Goal: Transaction & Acquisition: Purchase product/service

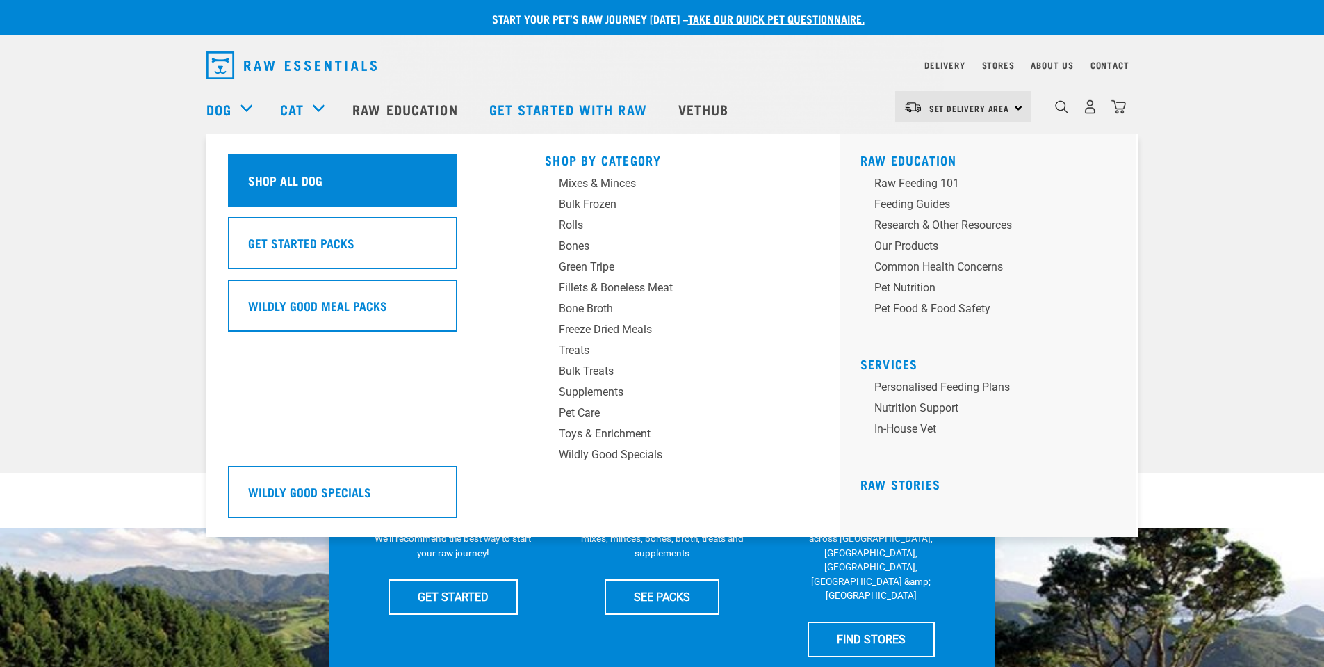
click at [288, 179] on h5 "Shop All Dog" at bounding box center [285, 180] width 74 height 18
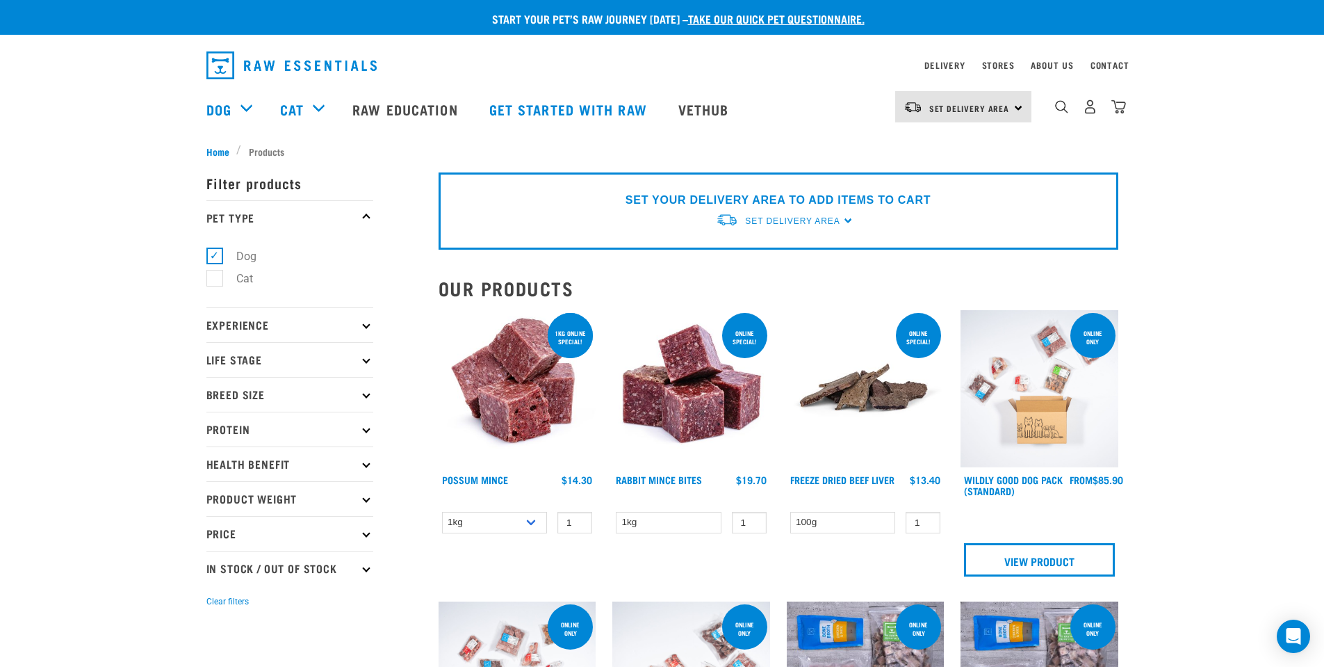
click at [369, 432] on p "Protein" at bounding box center [289, 429] width 167 height 35
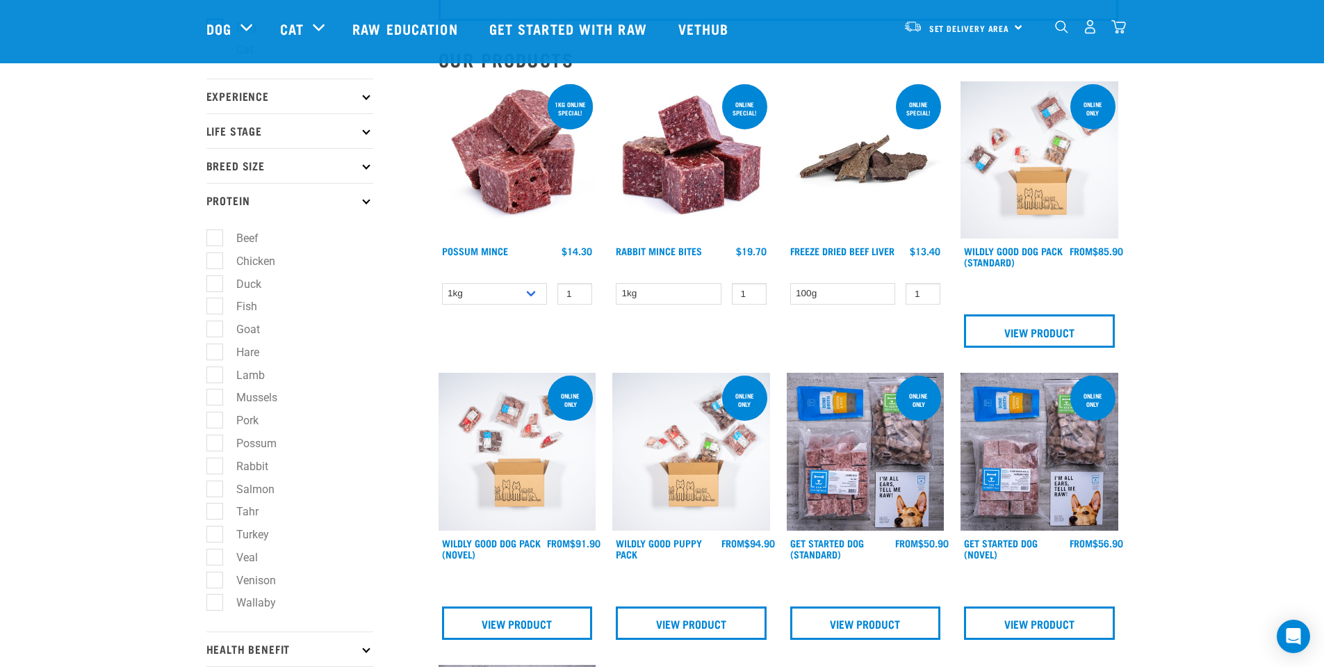
scroll to position [139, 0]
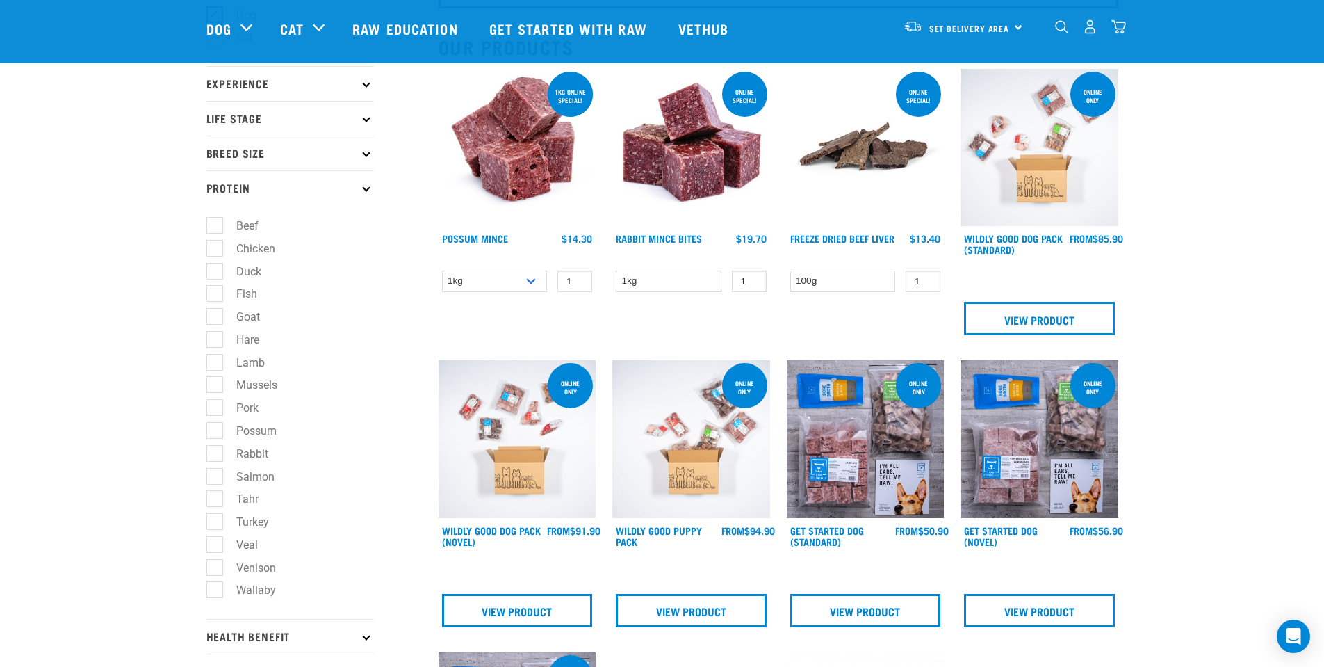
click at [214, 567] on label "Venison" at bounding box center [247, 567] width 67 height 17
click at [212, 567] on input "Venison" at bounding box center [210, 564] width 9 height 9
checkbox input "true"
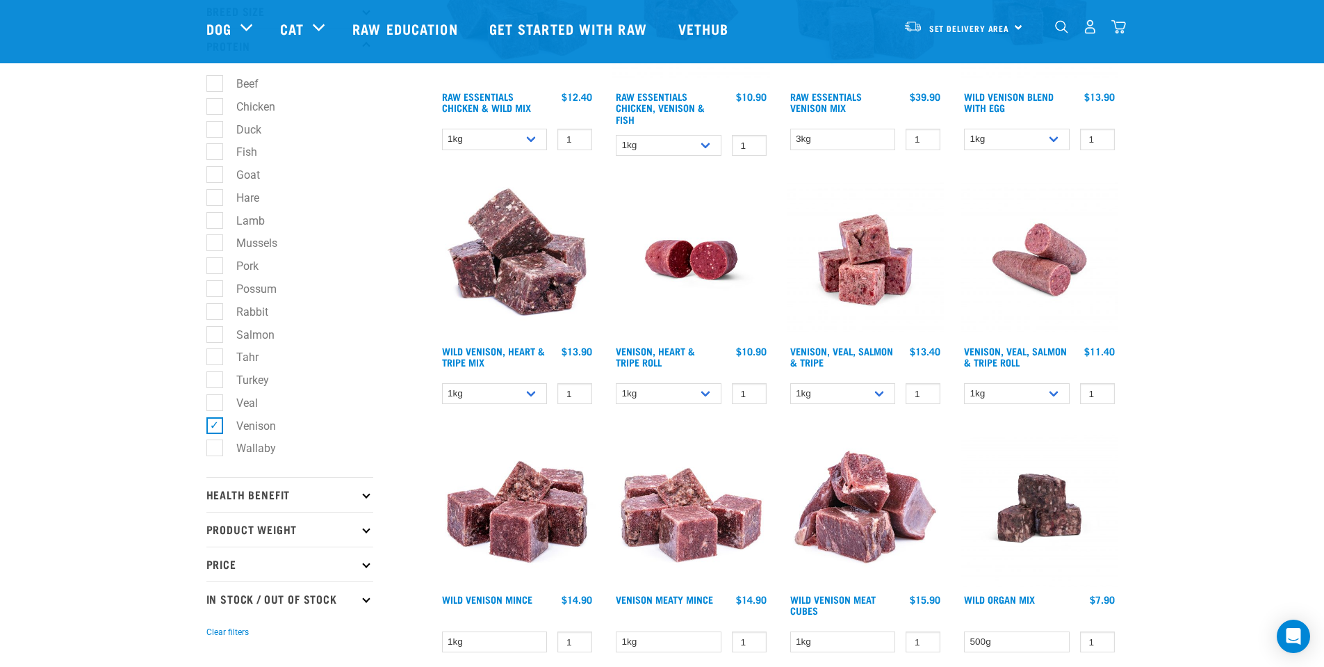
scroll to position [278, 0]
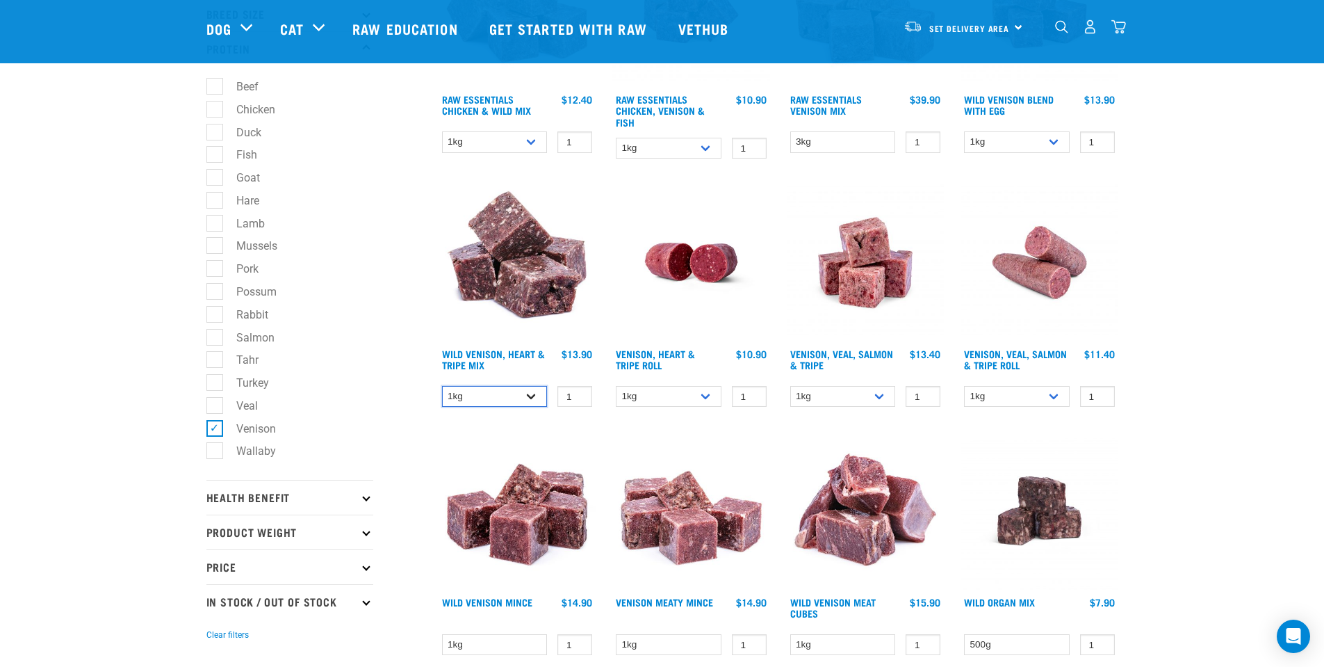
click at [531, 397] on select "1kg 3kg" at bounding box center [495, 397] width 106 height 22
select select "763"
click at [442, 386] on select "1kg 3kg" at bounding box center [495, 397] width 106 height 22
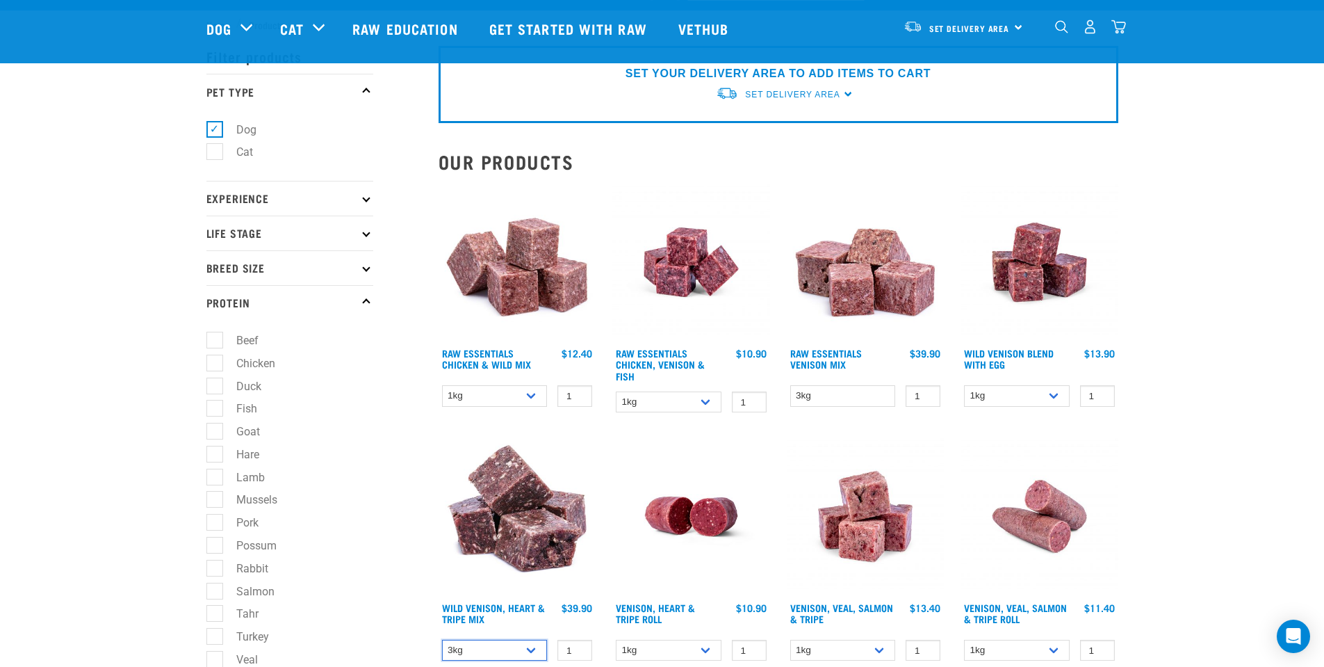
scroll to position [0, 0]
